Goal: Task Accomplishment & Management: Use online tool/utility

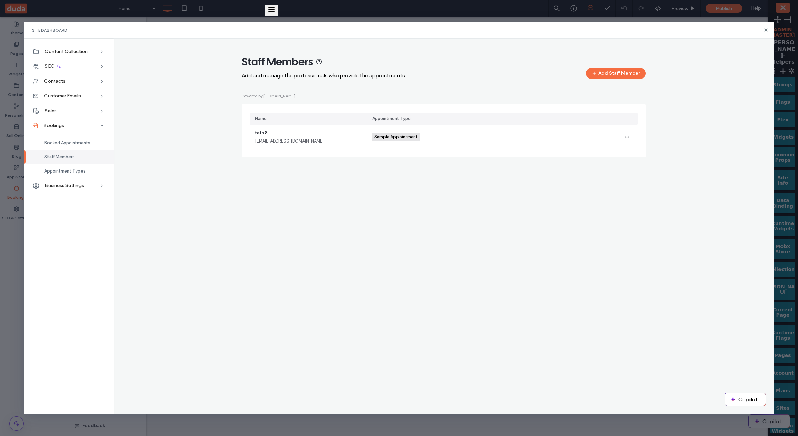
click at [166, 88] on div "Staff Members Add and manage the professionals who provide the appointments. Ad…" at bounding box center [444, 109] width 650 height 109
click at [764, 31] on icon at bounding box center [766, 29] width 5 height 5
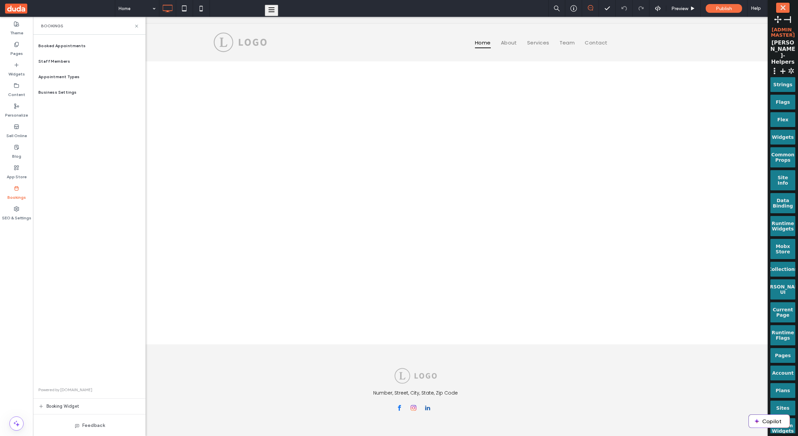
click at [73, 264] on div "Booked Appointments Staff Members Appointment Types Business Settings Powered b…" at bounding box center [89, 235] width 113 height 395
click at [83, 92] on div "Business Settings" at bounding box center [89, 93] width 113 height 16
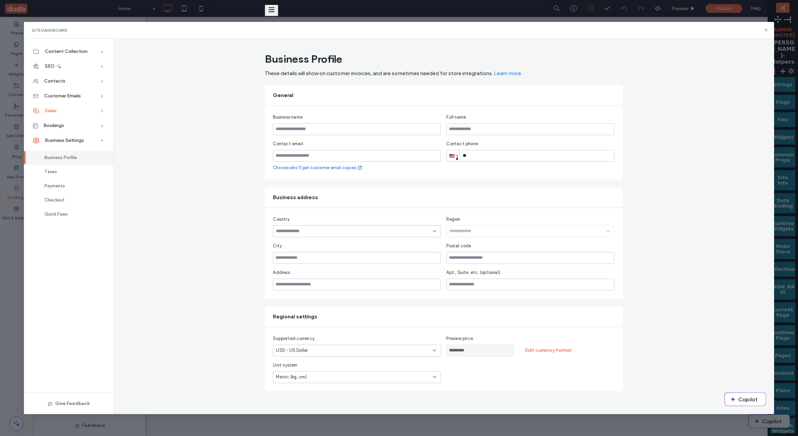
click at [79, 112] on div "Sales" at bounding box center [69, 110] width 90 height 15
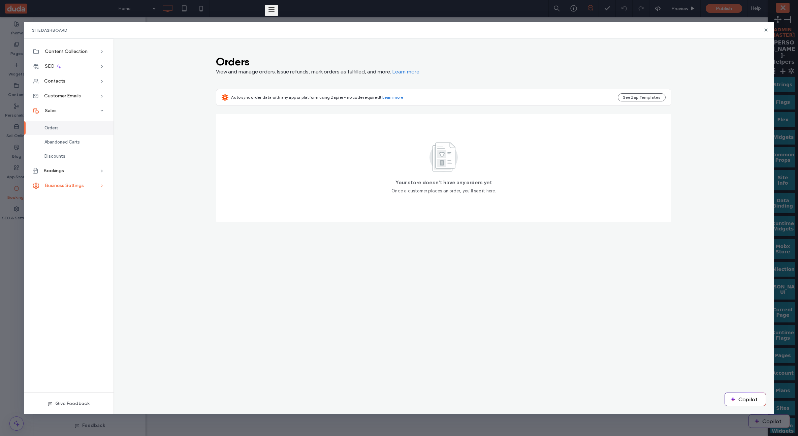
click at [69, 181] on div "Business Settings" at bounding box center [69, 185] width 90 height 15
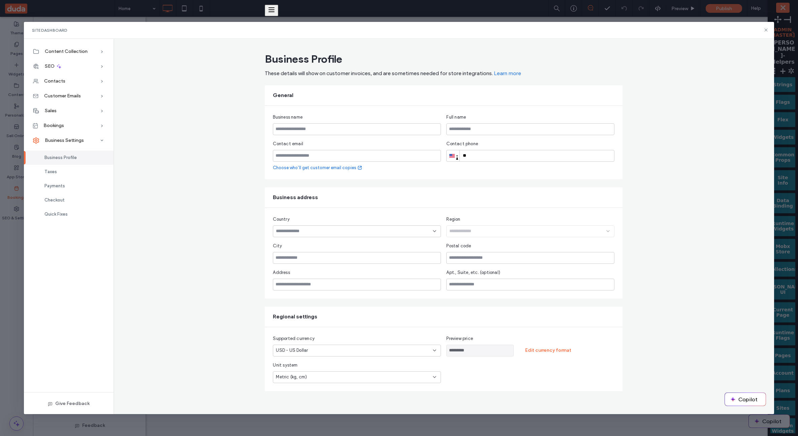
click at [177, 103] on div "Business Profile These details will show on customer invoices, and are sometime…" at bounding box center [444, 221] width 661 height 342
click at [157, 118] on div "Business Profile These details will show on customer invoices, and are sometime…" at bounding box center [444, 221] width 661 height 342
click at [765, 31] on icon at bounding box center [766, 29] width 5 height 5
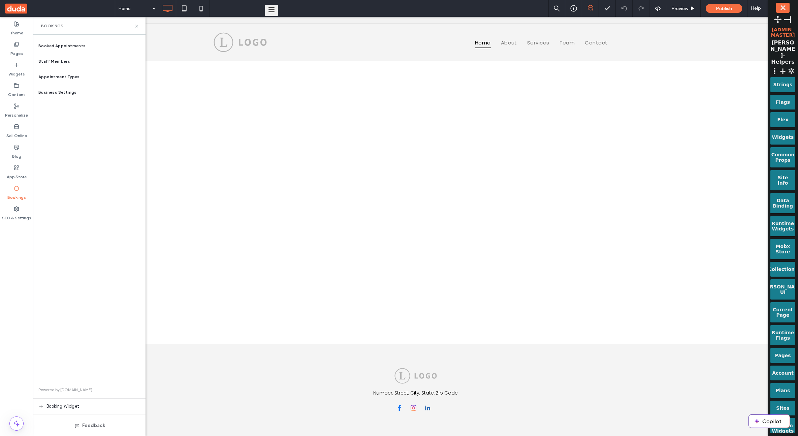
click at [783, 11] on button "⤬" at bounding box center [782, 8] width 13 height 10
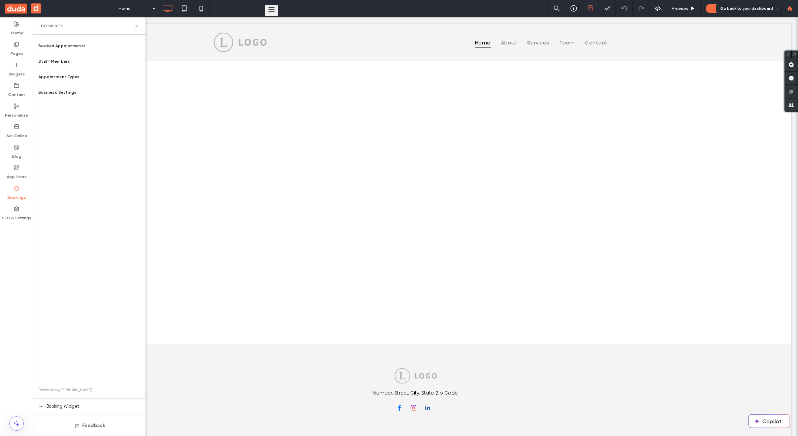
click at [787, 10] on icon at bounding box center [790, 9] width 6 height 6
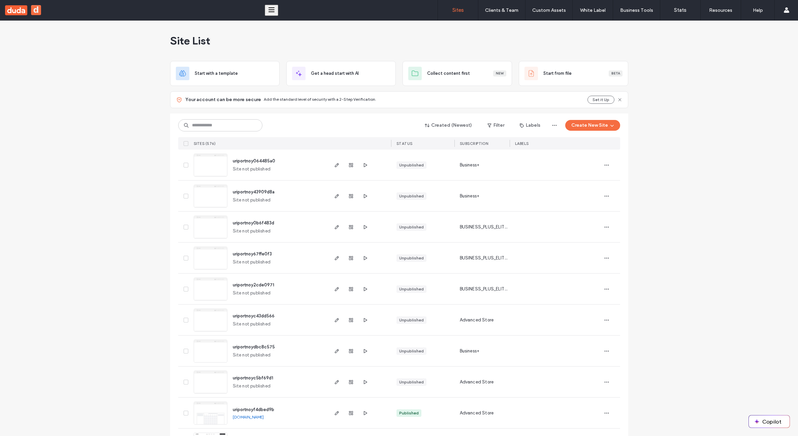
click at [350, 165] on icon "button" at bounding box center [350, 164] width 5 height 5
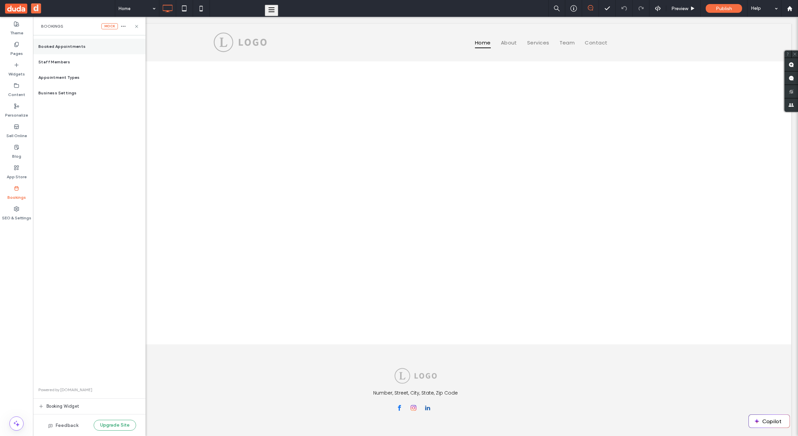
click at [90, 46] on div "Booked Appointments" at bounding box center [89, 47] width 113 height 16
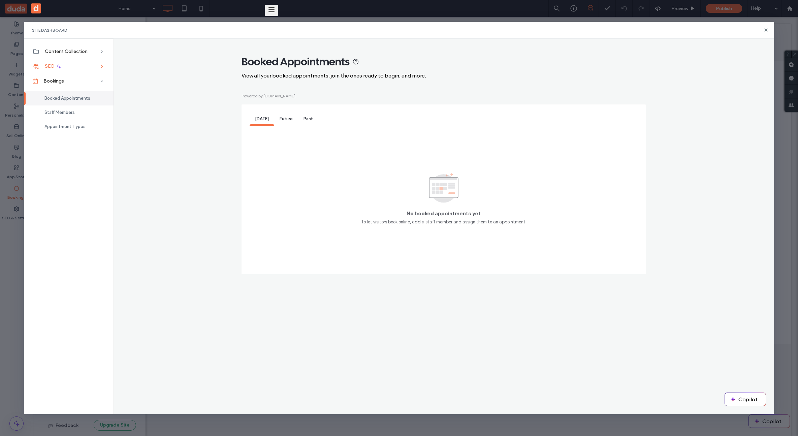
click at [97, 59] on div "SEO" at bounding box center [69, 66] width 90 height 15
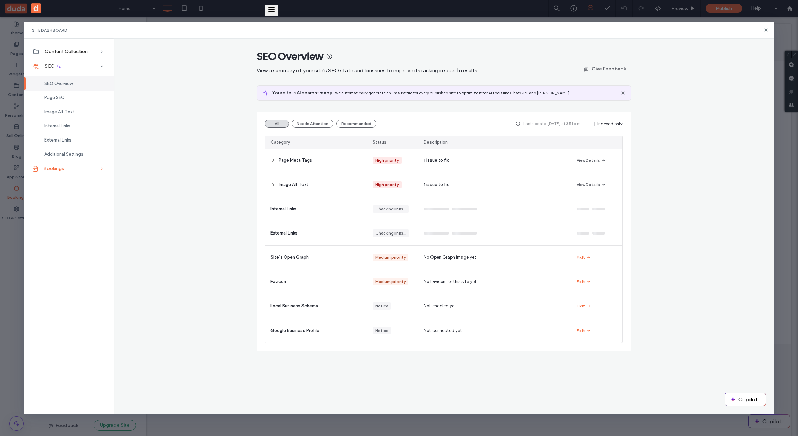
click at [74, 169] on div "Bookings" at bounding box center [69, 168] width 90 height 15
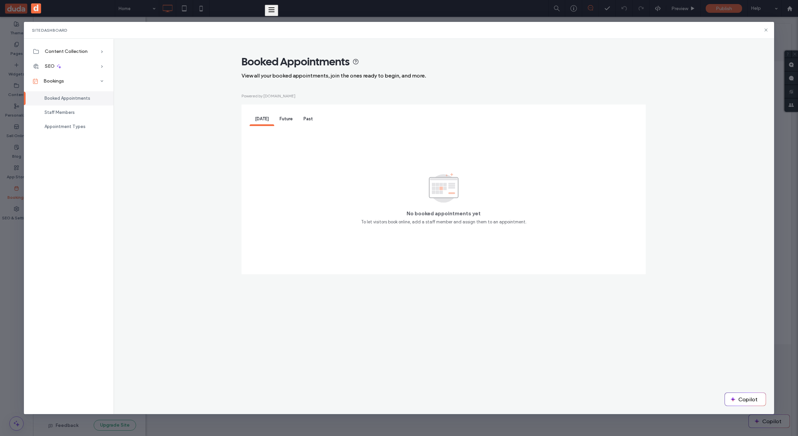
click at [697, 77] on div "Booked Appointments View all your booked appointments, join the ones ready to b…" at bounding box center [444, 168] width 650 height 226
click at [150, 68] on div "Booked Appointments View all your booked appointments, join the ones ready to b…" at bounding box center [444, 168] width 650 height 226
click at [767, 30] on icon at bounding box center [766, 29] width 5 height 5
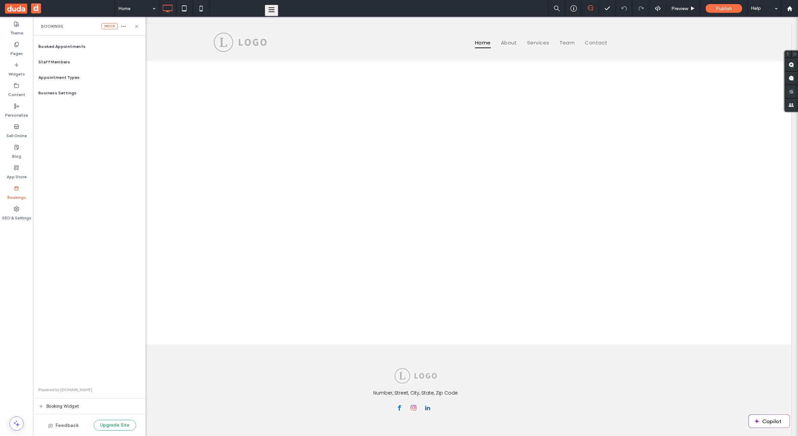
click at [45, 161] on div "Booked Appointments Staff Members Appointment Types Business Settings Powered b…" at bounding box center [89, 236] width 113 height 394
click at [32, 135] on div "Sell Online" at bounding box center [16, 131] width 33 height 21
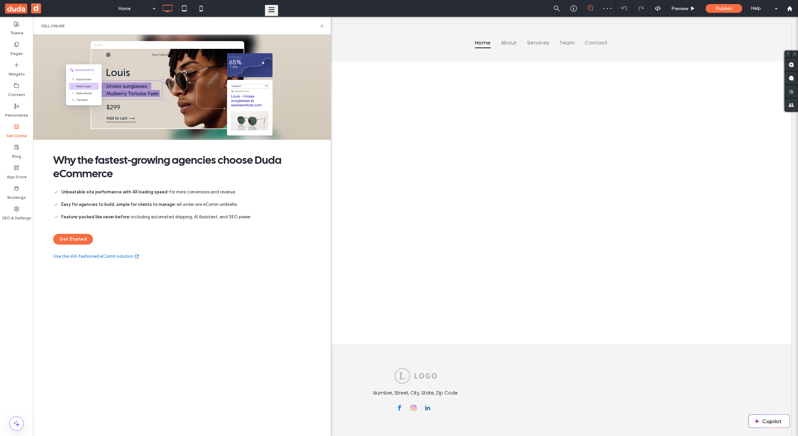
click at [93, 258] on link "Use the old-fashioned eComm solution" at bounding box center [96, 256] width 86 height 7
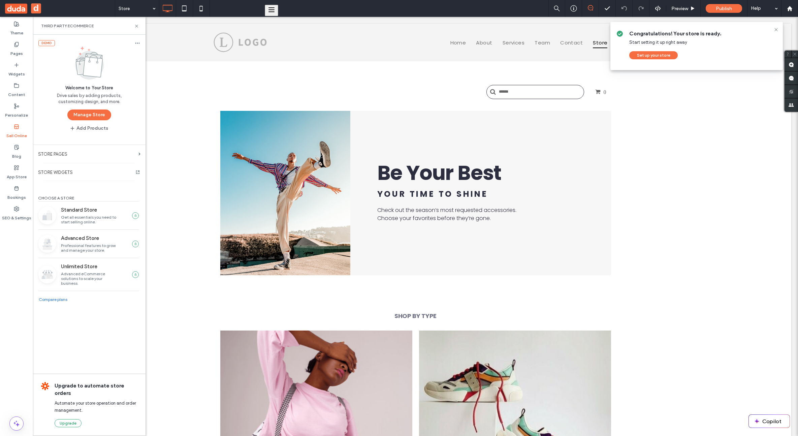
click at [138, 43] on icon at bounding box center [137, 42] width 5 height 5
click at [140, 50] on span at bounding box center [138, 54] width 5 height 12
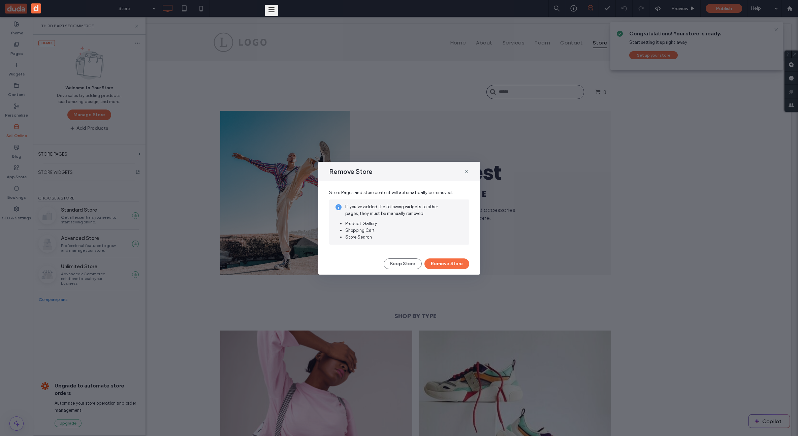
click at [450, 266] on button "Remove Store" at bounding box center [447, 263] width 45 height 11
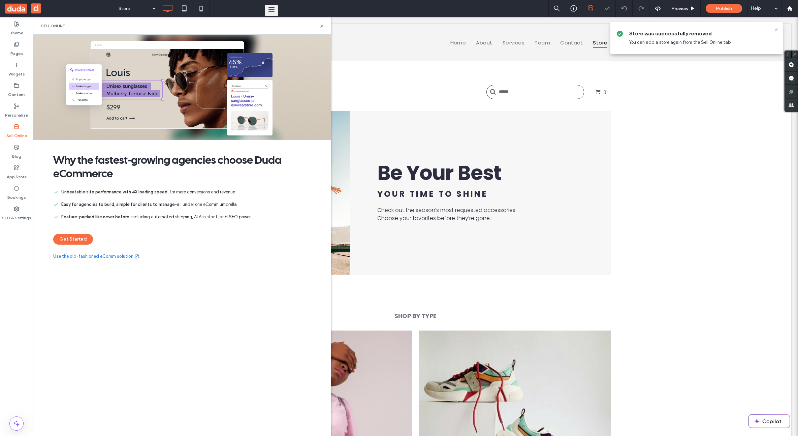
click at [136, 236] on div "Get Started" at bounding box center [181, 239] width 257 height 11
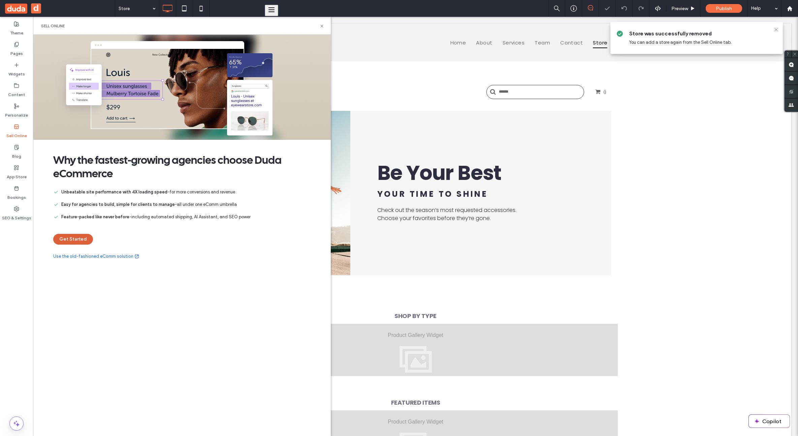
click at [81, 239] on button "Get Started" at bounding box center [73, 239] width 40 height 11
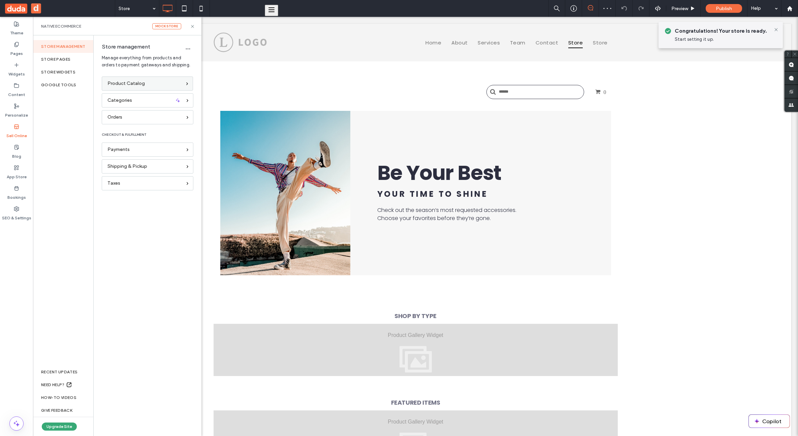
click at [145, 79] on div "Product Catalog" at bounding box center [147, 83] width 91 height 14
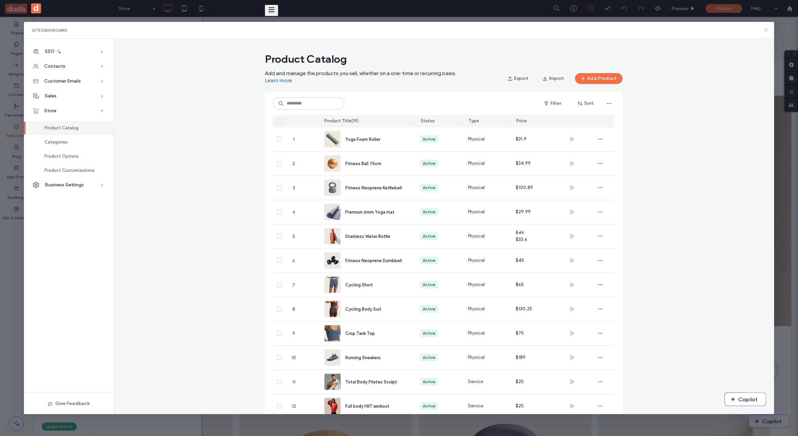
click at [769, 29] on icon at bounding box center [766, 29] width 5 height 5
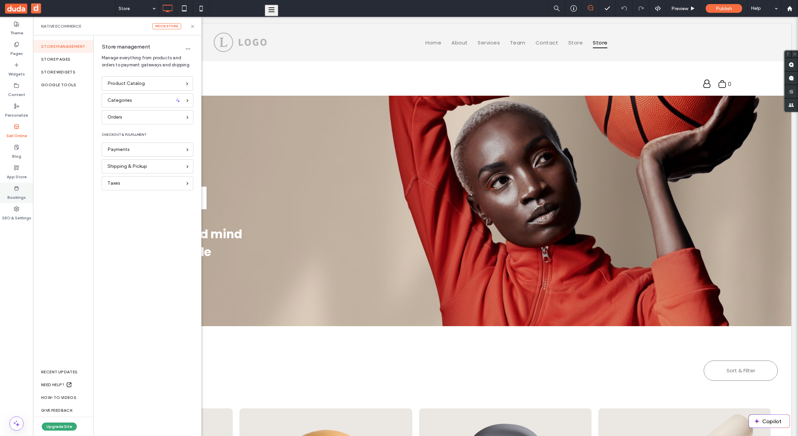
click at [28, 192] on div "Bookings" at bounding box center [16, 193] width 33 height 21
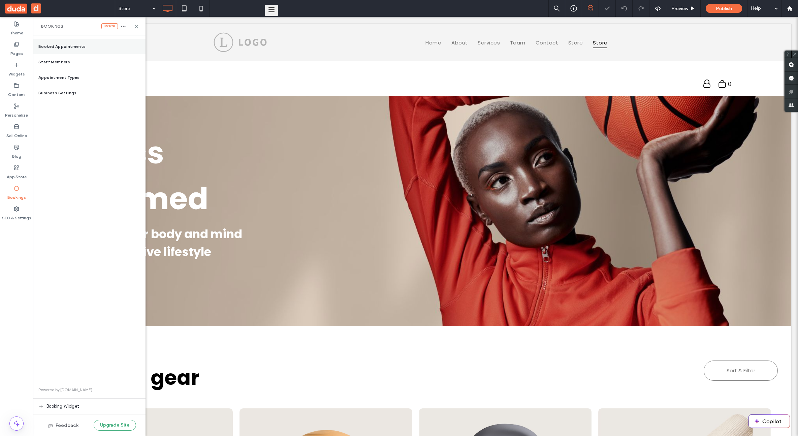
click at [99, 50] on div "Booked Appointments" at bounding box center [89, 47] width 113 height 16
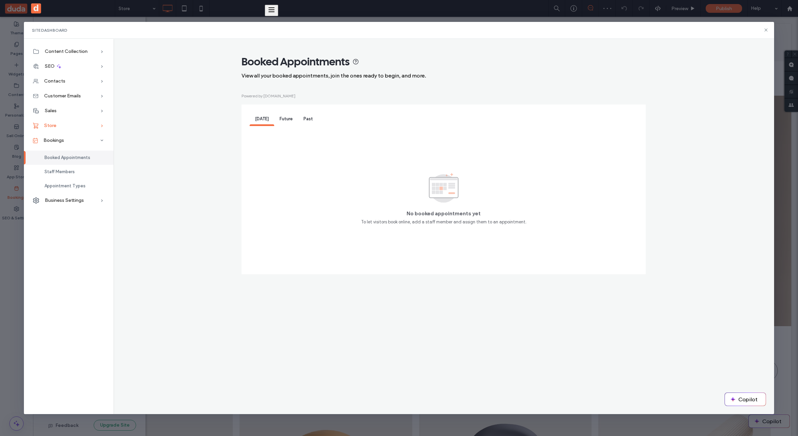
click at [90, 130] on div "Store" at bounding box center [69, 125] width 90 height 15
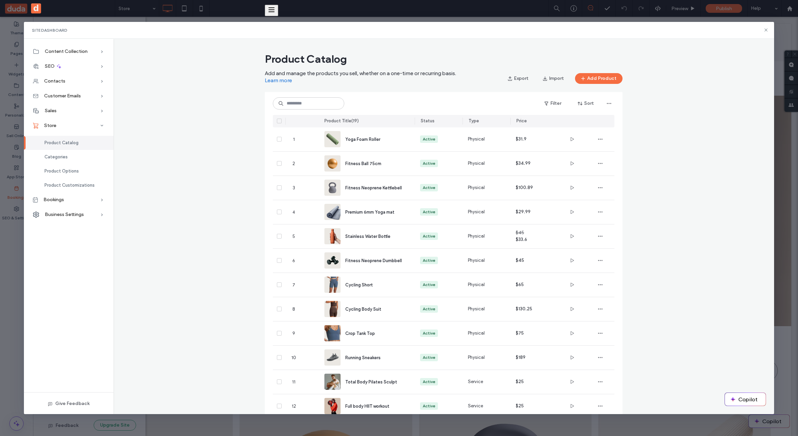
click at [764, 44] on div "Product Catalog Add and manage the products you sell, whether on a one-time or …" at bounding box center [444, 227] width 661 height 376
click at [765, 27] on icon at bounding box center [766, 29] width 5 height 5
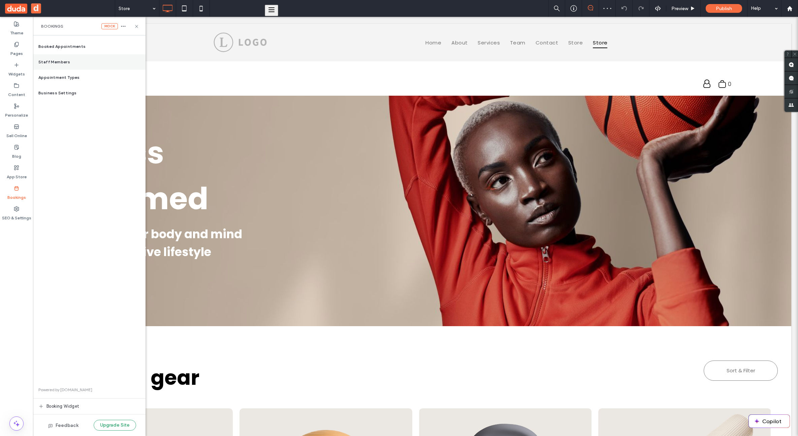
click at [70, 60] on div "Staff Members" at bounding box center [89, 62] width 113 height 16
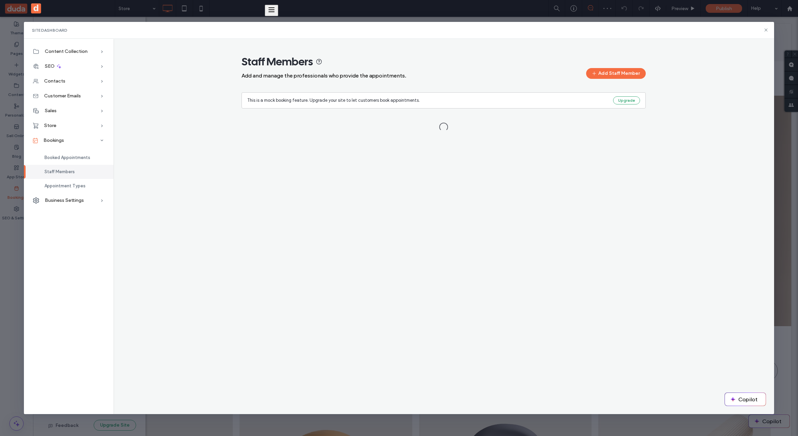
drag, startPoint x: 96, startPoint y: 204, endPoint x: 169, endPoint y: 224, distance: 76.4
click at [96, 204] on div "Business Settings" at bounding box center [69, 200] width 90 height 15
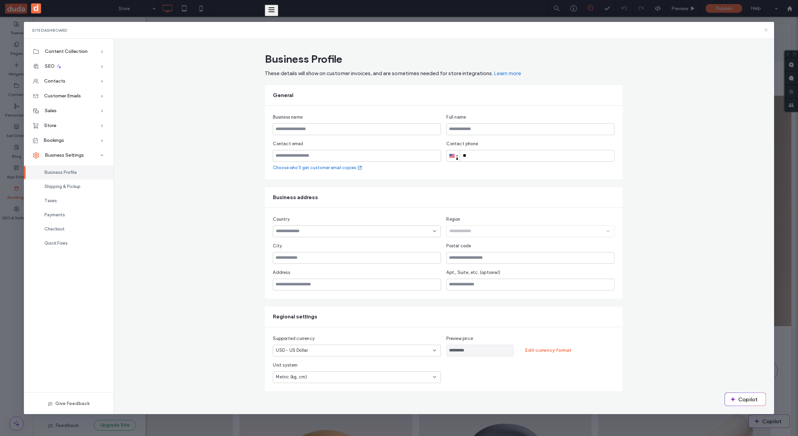
click at [764, 29] on icon at bounding box center [766, 29] width 5 height 5
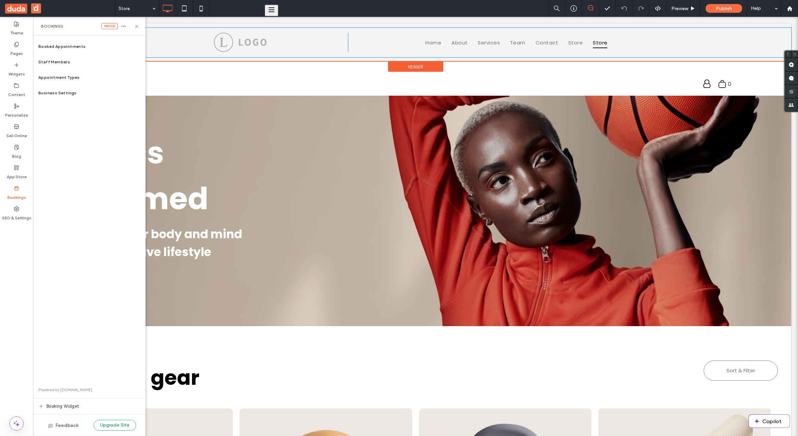
click at [766, 30] on div "Click To Paste Home About Services Team Contact Store Store Click To Paste" at bounding box center [416, 43] width 752 height 30
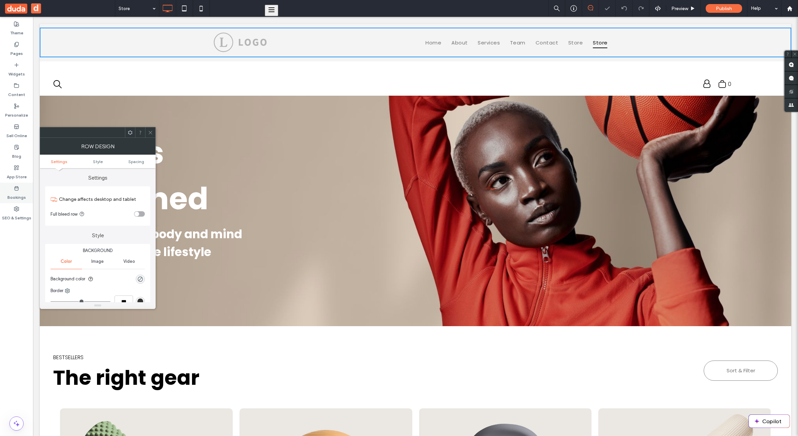
click at [16, 185] on span at bounding box center [16, 188] width 5 height 6
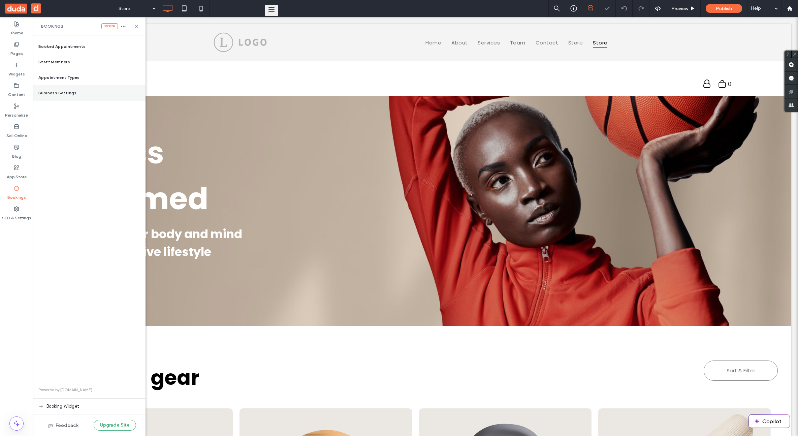
click at [81, 96] on div "Business Settings" at bounding box center [89, 93] width 113 height 16
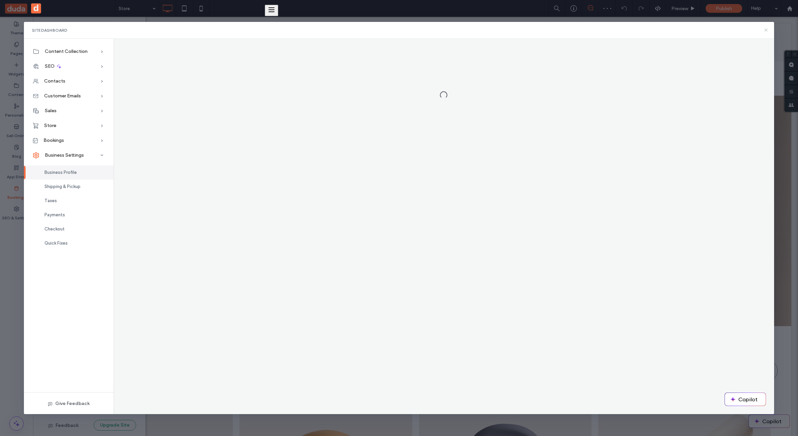
click at [765, 30] on icon at bounding box center [766, 29] width 5 height 5
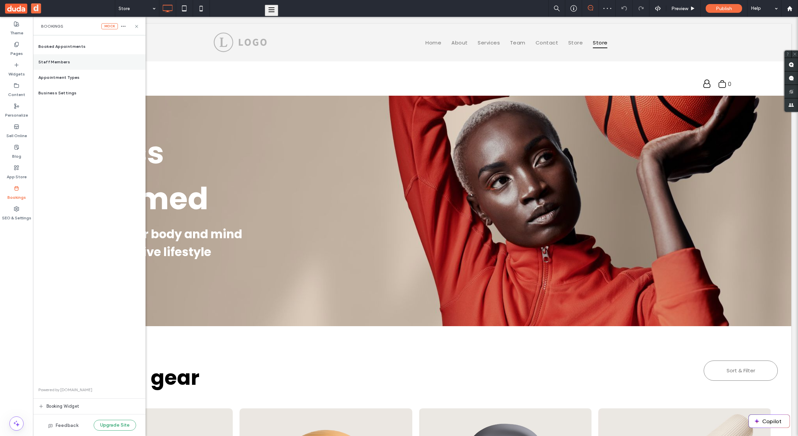
click at [42, 67] on div "Staff Members" at bounding box center [89, 62] width 113 height 16
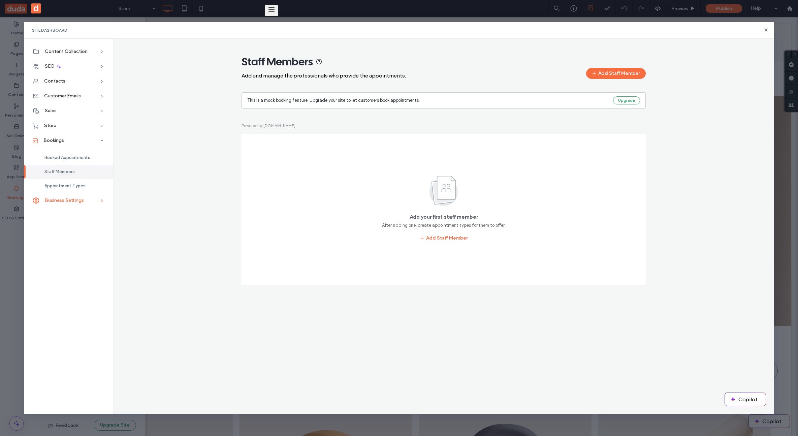
click at [82, 196] on div "Business Settings" at bounding box center [69, 200] width 90 height 15
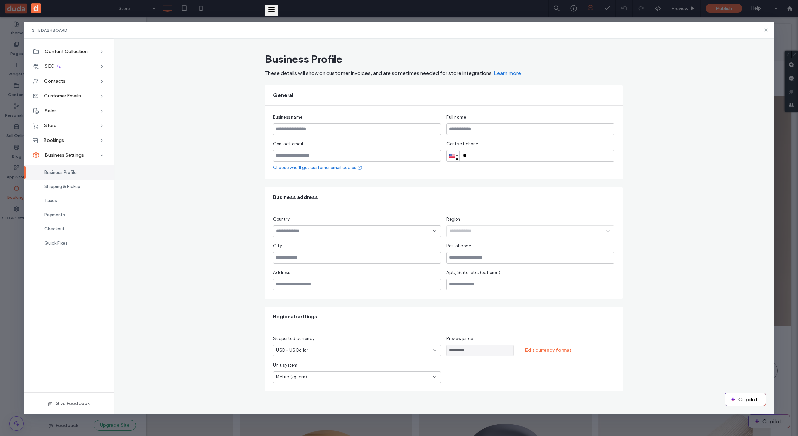
drag, startPoint x: 766, startPoint y: 30, endPoint x: 745, endPoint y: 18, distance: 24.0
click at [766, 30] on use at bounding box center [766, 30] width 3 height 3
